Goal: Answer question/provide support: Share knowledge or assist other users

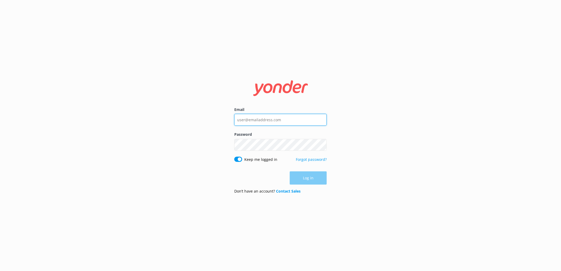
type input "[EMAIL_ADDRESS][DOMAIN_NAME]"
click at [312, 174] on div "Log in" at bounding box center [280, 178] width 92 height 13
click at [323, 181] on button "Log in" at bounding box center [308, 178] width 37 height 13
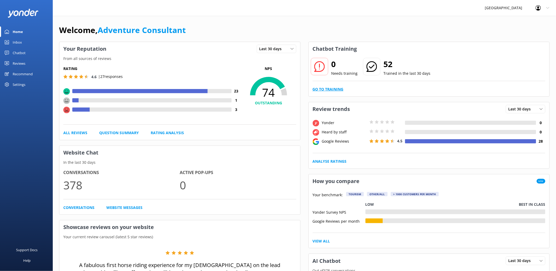
click at [332, 89] on link "Go to Training" at bounding box center [328, 89] width 31 height 6
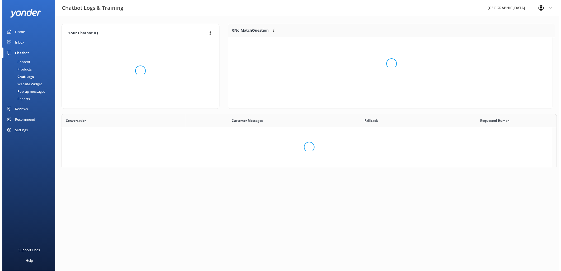
scroll to position [4, 4]
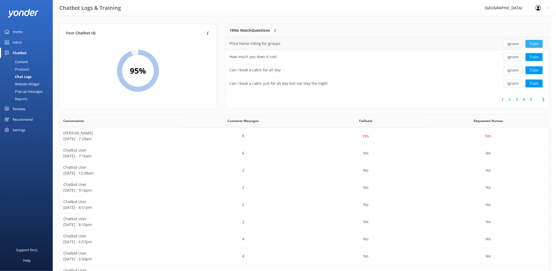
click at [533, 42] on button "Train" at bounding box center [534, 44] width 17 height 8
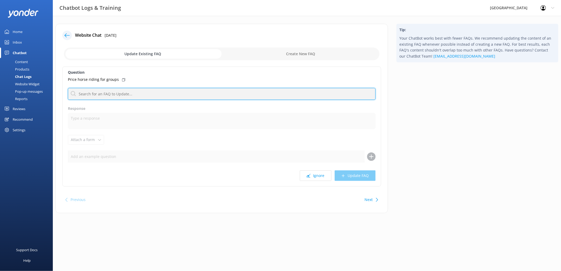
click at [104, 94] on input "text" at bounding box center [222, 94] width 308 height 12
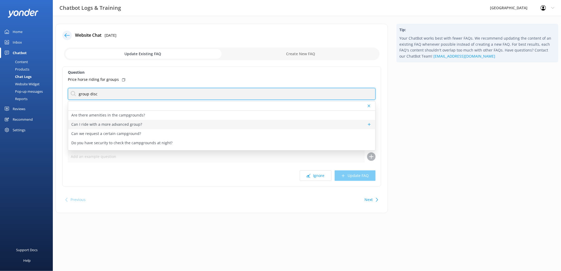
scroll to position [49, 0]
type input "group disc"
click at [112, 113] on p "Do you take large group bookings?" at bounding box center [101, 113] width 61 height 6
type textarea "We can accommodate large groups for both camping and activity group bookings. F…"
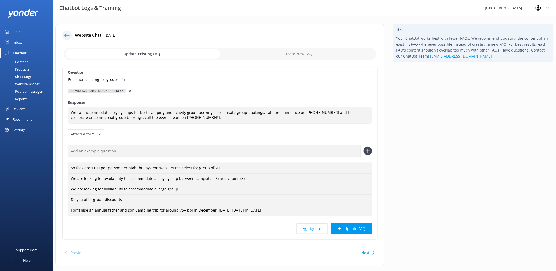
click at [131, 91] on icon at bounding box center [130, 91] width 3 height 3
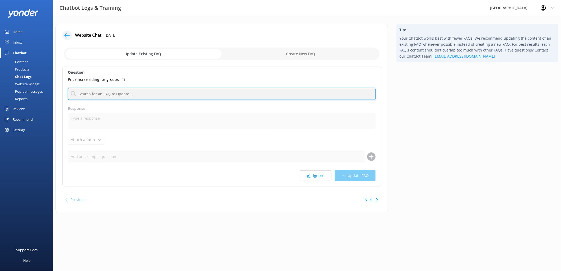
click at [110, 92] on input "text" at bounding box center [222, 94] width 308 height 12
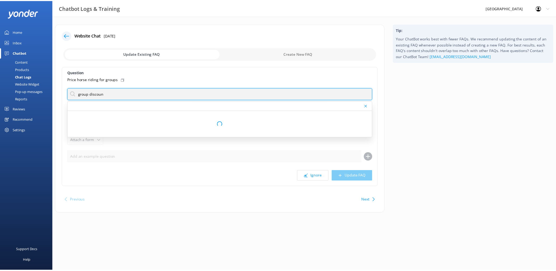
scroll to position [0, 0]
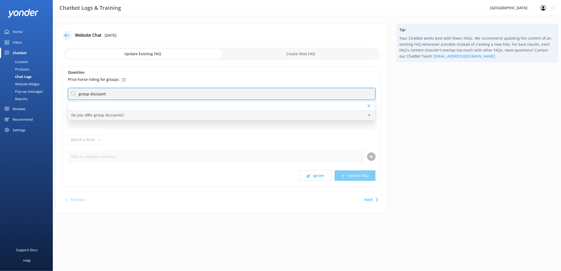
type input "group discount"
click at [108, 115] on p "Do you offer group discounts?" at bounding box center [97, 115] width 53 height 6
type textarea "We do not offer group discounts on activities."
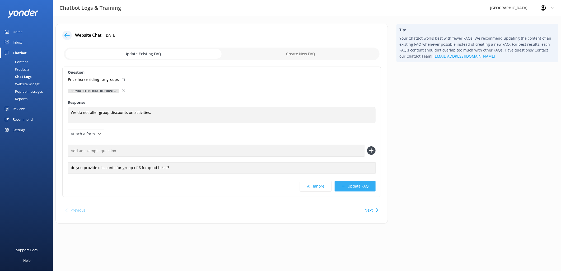
click at [364, 186] on button "Update FAQ" at bounding box center [355, 186] width 41 height 11
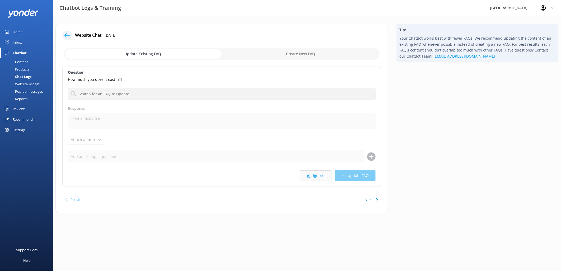
click at [319, 174] on button "Ignore" at bounding box center [316, 175] width 32 height 11
click at [371, 200] on button "Next" at bounding box center [369, 199] width 8 height 11
click at [79, 199] on button "Previous" at bounding box center [78, 199] width 15 height 11
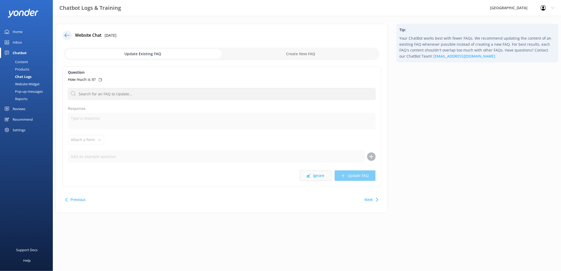
click at [317, 178] on button "Ignore" at bounding box center [316, 175] width 32 height 11
click at [99, 95] on input "text" at bounding box center [222, 94] width 308 height 12
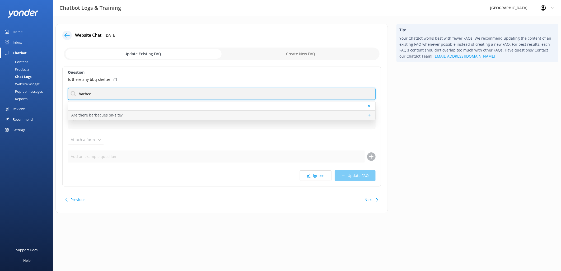
type input "barbce"
click at [92, 113] on p "Are there barbecues on-site?" at bounding box center [96, 115] width 51 height 6
type textarea "We have a limited number of gas barbecues available for hire at a rate of $105^…"
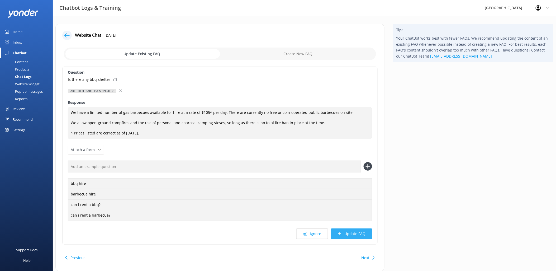
click at [355, 232] on button "Update FAQ" at bounding box center [351, 233] width 41 height 11
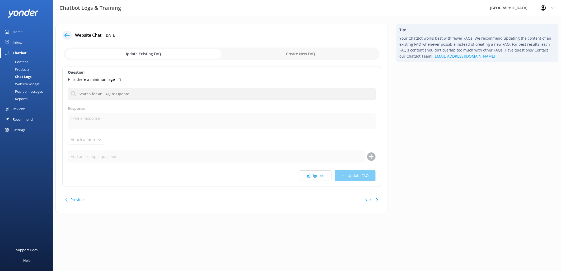
drag, startPoint x: 110, startPoint y: 86, endPoint x: 112, endPoint y: 93, distance: 7.3
click at [110, 86] on div "Question Hi is there a minimum age Are there barbecues on-site? Response Attach…" at bounding box center [221, 127] width 319 height 120
click at [112, 102] on div "Question Hi is there a minimum age Are there barbecues on-site? Response Attach…" at bounding box center [221, 127] width 319 height 120
click at [119, 96] on input "text" at bounding box center [222, 94] width 308 height 12
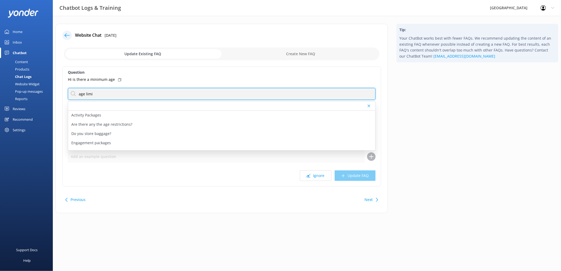
type input "age limi"
click at [62, 106] on div "Website Chat [DATE] Update Existing FAQ Create New FAQ Question Hi is there a m…" at bounding box center [221, 118] width 332 height 189
click at [117, 122] on p "Are there any the age restrictions?" at bounding box center [101, 124] width 61 height 6
type textarea "Lor ips dolorsitamet co adi elitseddoe tem in utlabor: • Etdo magna/aliq enima:…"
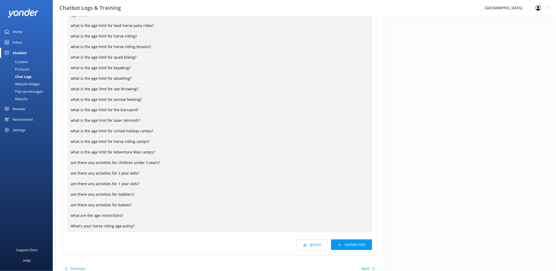
scroll to position [278, 0]
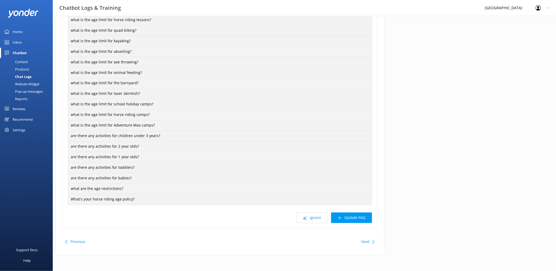
click at [354, 215] on button "Update FAQ" at bounding box center [351, 218] width 41 height 11
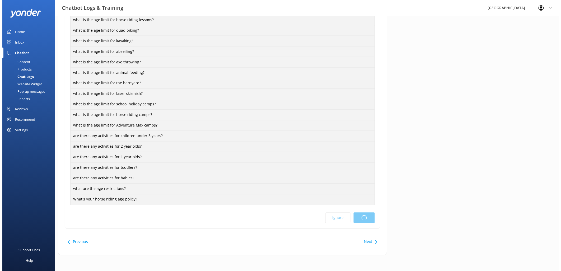
scroll to position [0, 0]
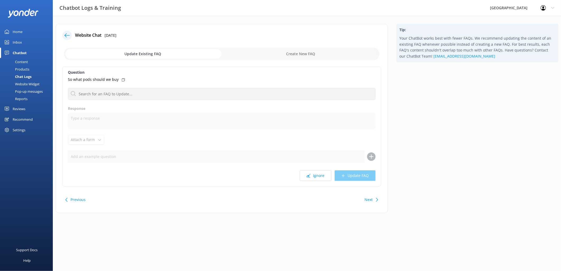
click at [376, 200] on icon at bounding box center [377, 200] width 4 height 4
click at [79, 201] on button "Previous" at bounding box center [78, 199] width 15 height 11
click at [368, 199] on button "Next" at bounding box center [369, 199] width 8 height 11
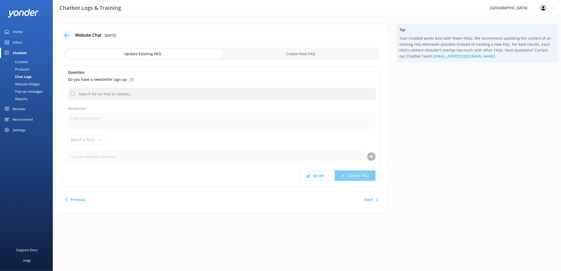
click at [368, 199] on button "Next" at bounding box center [369, 199] width 8 height 11
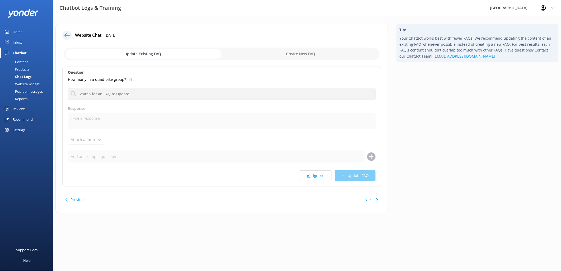
click at [368, 199] on button "Next" at bounding box center [369, 199] width 8 height 11
click at [368, 199] on div "Next" at bounding box center [369, 199] width 8 height 11
